Goal: Check status: Check status

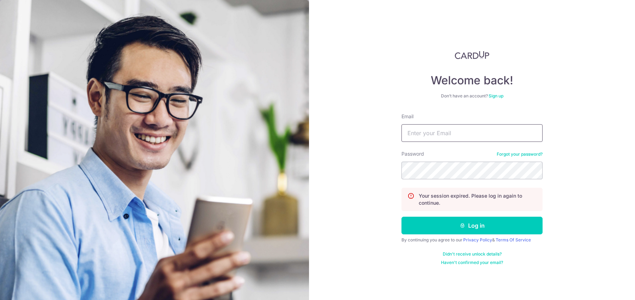
click at [503, 134] on input "Email" at bounding box center [471, 133] width 141 height 18
type input "[EMAIL_ADDRESS][DOMAIN_NAME]"
click at [401, 216] on button "Log in" at bounding box center [471, 225] width 141 height 18
click at [483, 132] on input "Email" at bounding box center [471, 133] width 141 height 18
type input "[EMAIL_ADDRESS][DOMAIN_NAME]"
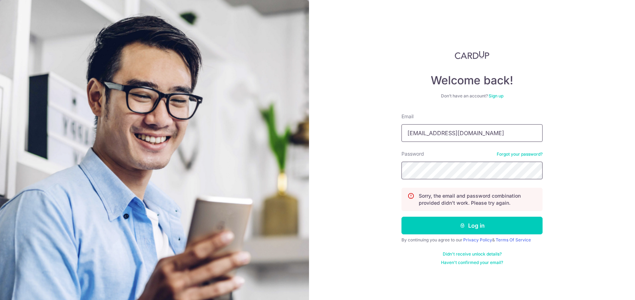
click at [401, 216] on button "Log in" at bounding box center [471, 225] width 141 height 18
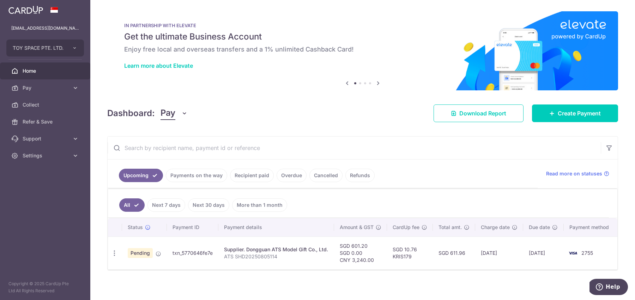
click at [177, 205] on link "Next 7 days" at bounding box center [166, 204] width 38 height 13
click at [124, 208] on link "All" at bounding box center [127, 204] width 16 height 13
click at [191, 253] on td "txn_5770646fe7e" at bounding box center [192, 252] width 51 height 33
copy td "txn_5770646fe7e"
